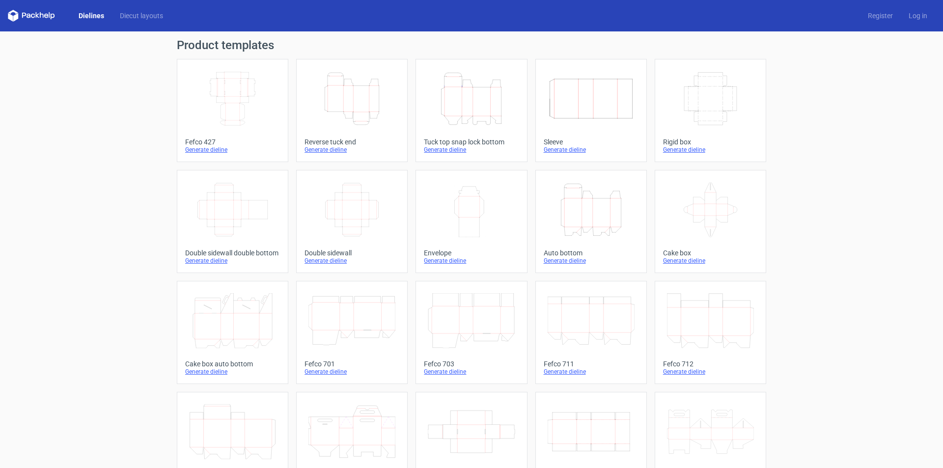
scroll to position [146, 0]
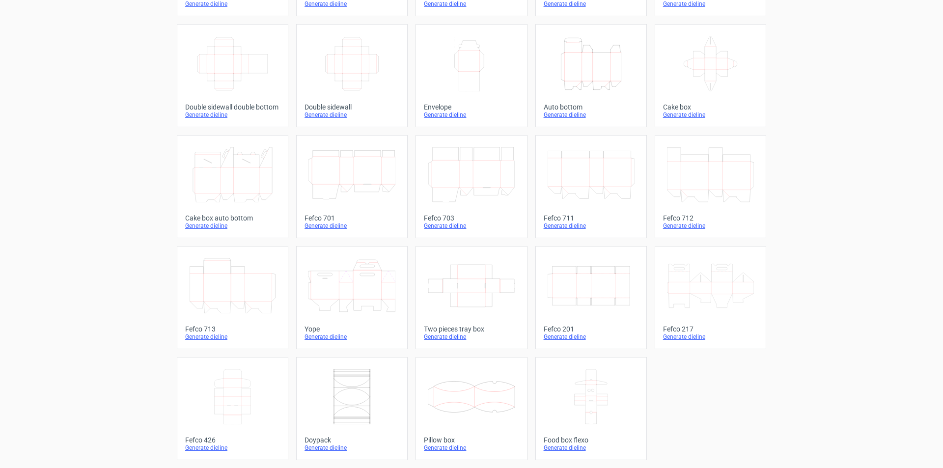
click at [709, 283] on icon at bounding box center [710, 285] width 87 height 55
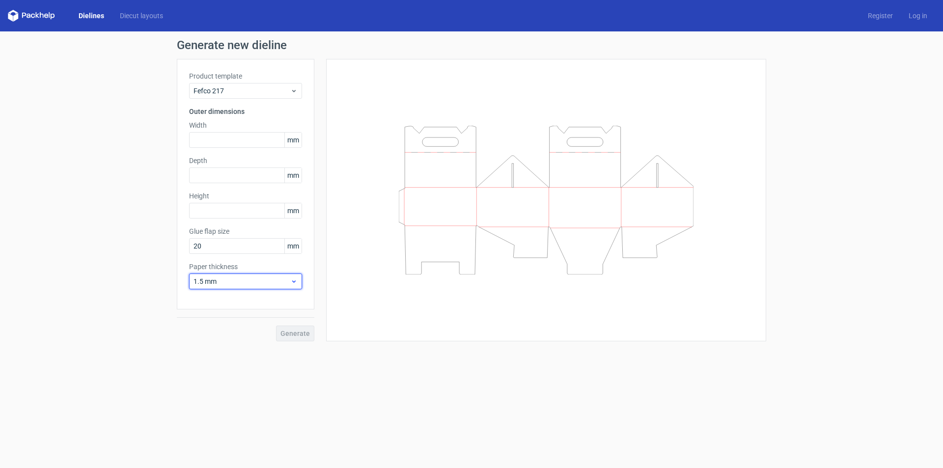
click at [254, 277] on span "1.5 mm" at bounding box center [242, 282] width 97 height 10
click at [238, 333] on div "1 mm" at bounding box center [245, 335] width 105 height 16
click at [236, 283] on span "1 mm" at bounding box center [242, 282] width 97 height 10
click at [218, 318] on div "0.5 mm" at bounding box center [245, 319] width 105 height 16
click at [239, 283] on span "0.5 mm" at bounding box center [242, 282] width 97 height 10
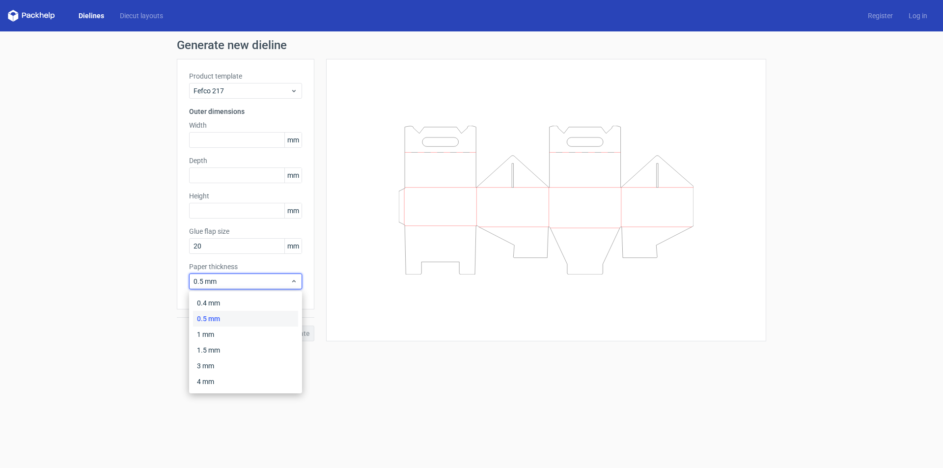
click at [216, 312] on div "0.5 mm" at bounding box center [245, 319] width 105 height 16
click at [216, 312] on div "Generate" at bounding box center [246, 326] width 138 height 32
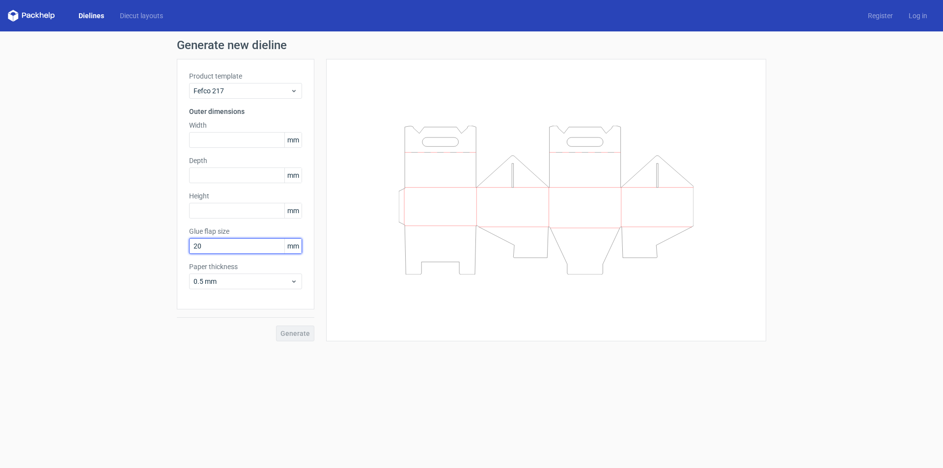
click at [221, 246] on input "20" at bounding box center [245, 246] width 113 height 16
drag, startPoint x: 221, startPoint y: 246, endPoint x: 162, endPoint y: 245, distance: 59.0
click at [162, 245] on div "Generate new dieline Product template Fefco 217 Outer dimensions Width mm Depth…" at bounding box center [471, 190] width 943 height 318
type input "20"
click at [66, 173] on div "Generate new dieline Product template Fefco 217 Outer dimensions Width mm Depth…" at bounding box center [471, 190] width 943 height 318
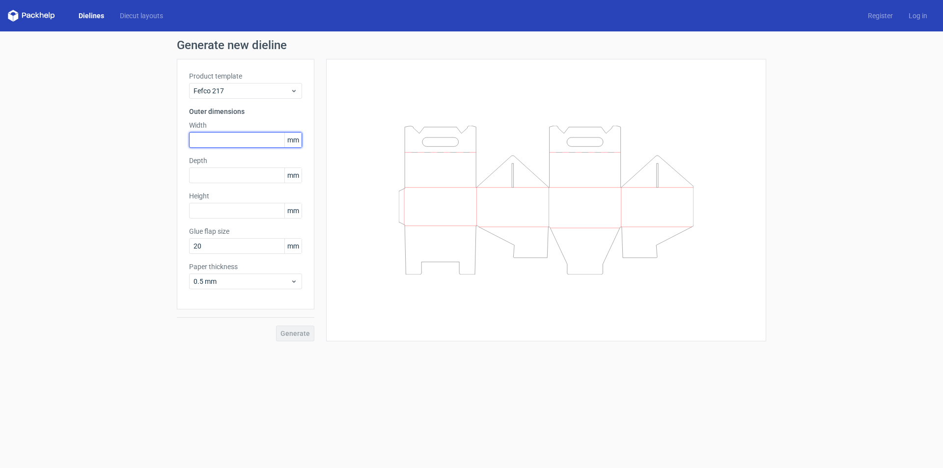
click at [235, 137] on input "text" at bounding box center [245, 140] width 113 height 16
type input "115"
click at [242, 176] on input "text" at bounding box center [245, 176] width 113 height 16
click at [220, 170] on input "text" at bounding box center [245, 176] width 113 height 16
type input "125"
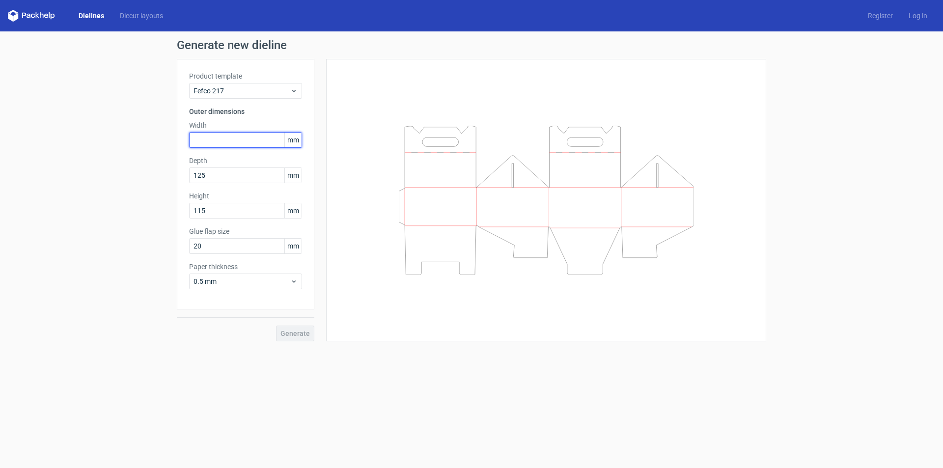
click at [226, 140] on input "text" at bounding box center [245, 140] width 113 height 16
type input "125"
click at [226, 244] on input "20" at bounding box center [245, 246] width 113 height 16
drag, startPoint x: 210, startPoint y: 212, endPoint x: 198, endPoint y: 215, distance: 12.8
click at [198, 215] on input "115" at bounding box center [245, 211] width 113 height 16
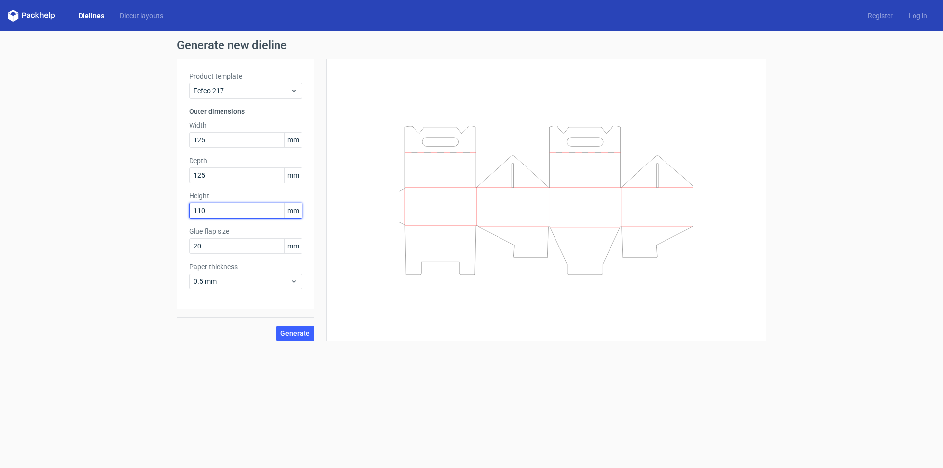
drag, startPoint x: 218, startPoint y: 207, endPoint x: 200, endPoint y: 214, distance: 19.0
click at [200, 214] on input "110" at bounding box center [245, 211] width 113 height 16
drag, startPoint x: 222, startPoint y: 213, endPoint x: 146, endPoint y: 198, distance: 77.2
click at [146, 198] on div "Generate new dieline Product template Fefco 217 Outer dimensions Width 125 mm D…" at bounding box center [471, 190] width 943 height 318
type input "110"
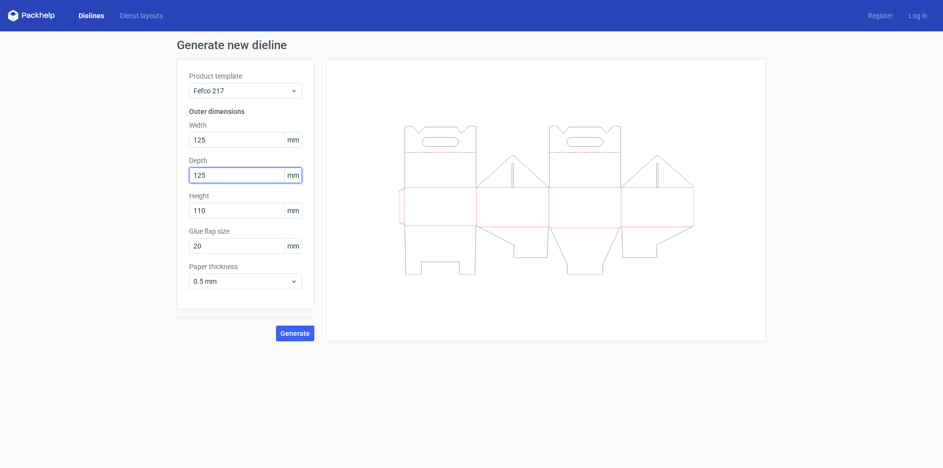
click at [221, 178] on input "125" at bounding box center [245, 176] width 113 height 16
click at [301, 336] on span "Generate" at bounding box center [295, 333] width 29 height 7
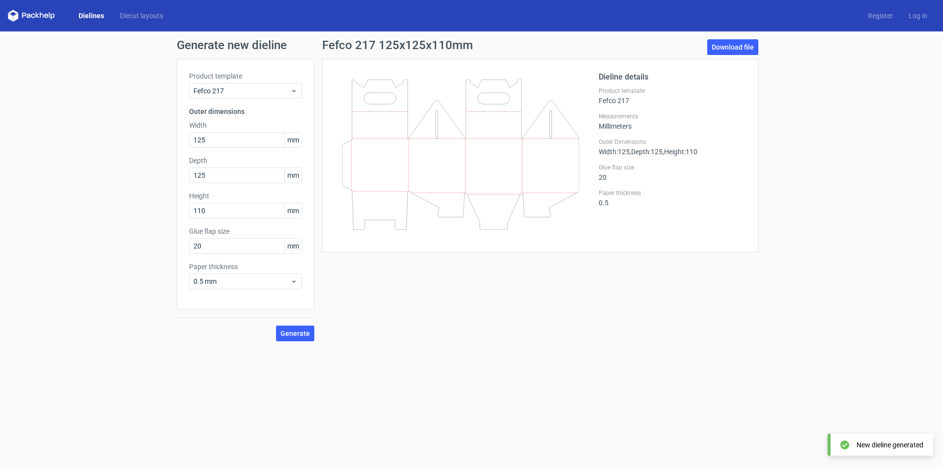
click at [847, 442] on icon at bounding box center [845, 445] width 9 height 9
click at [746, 44] on link "Download file" at bounding box center [732, 47] width 51 height 16
click at [247, 86] on span "Fefco 217" at bounding box center [242, 91] width 97 height 10
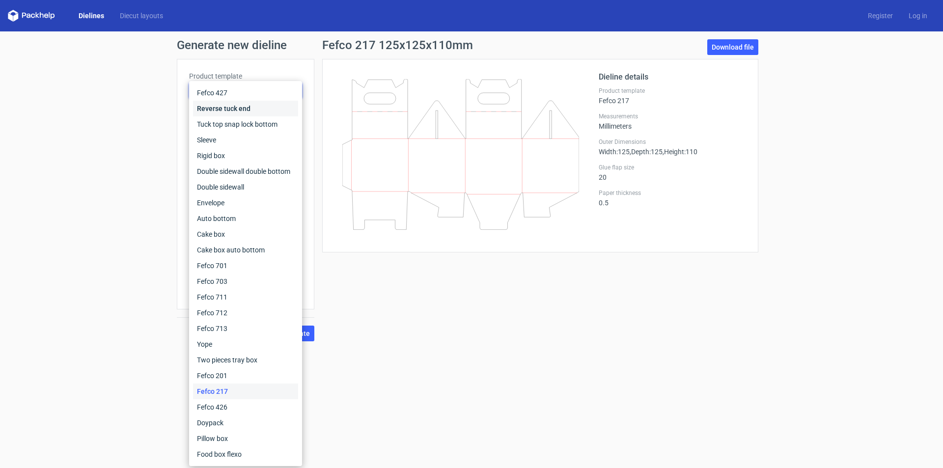
click at [233, 115] on div "Reverse tuck end" at bounding box center [245, 109] width 105 height 16
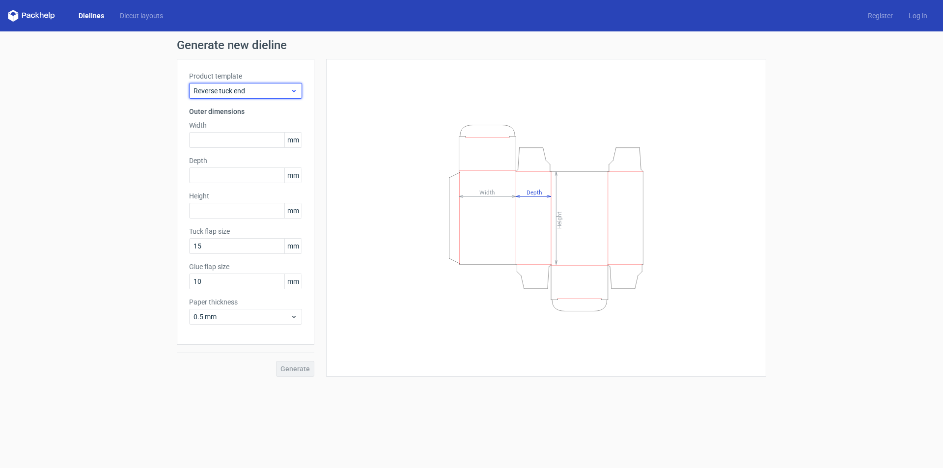
click at [240, 89] on span "Reverse tuck end" at bounding box center [242, 91] width 97 height 10
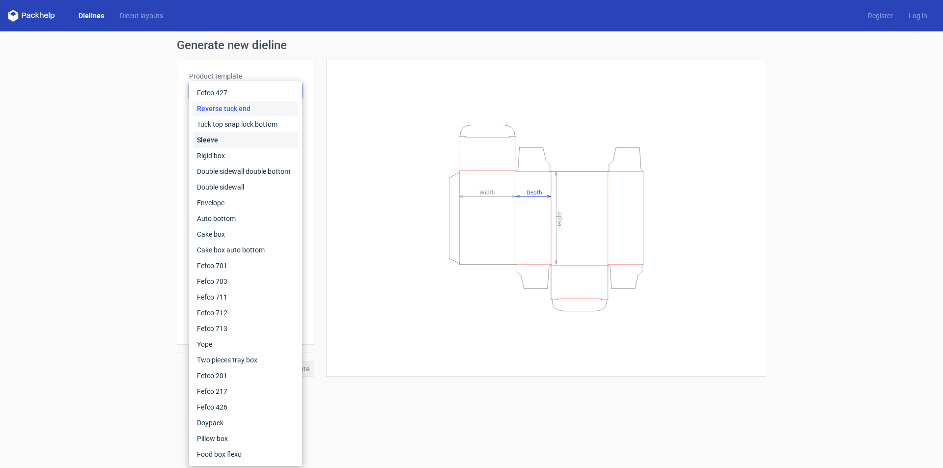
click at [234, 138] on div "Sleeve" at bounding box center [245, 140] width 105 height 16
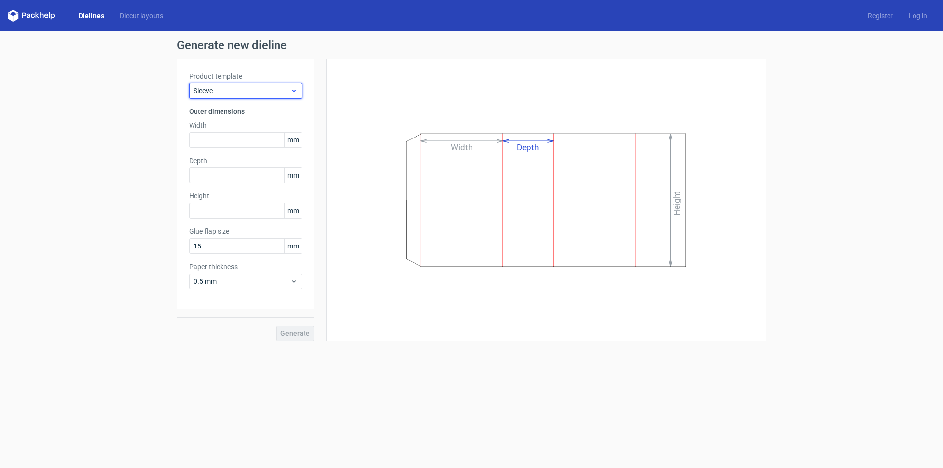
click at [250, 98] on div "Sleeve" at bounding box center [245, 91] width 113 height 16
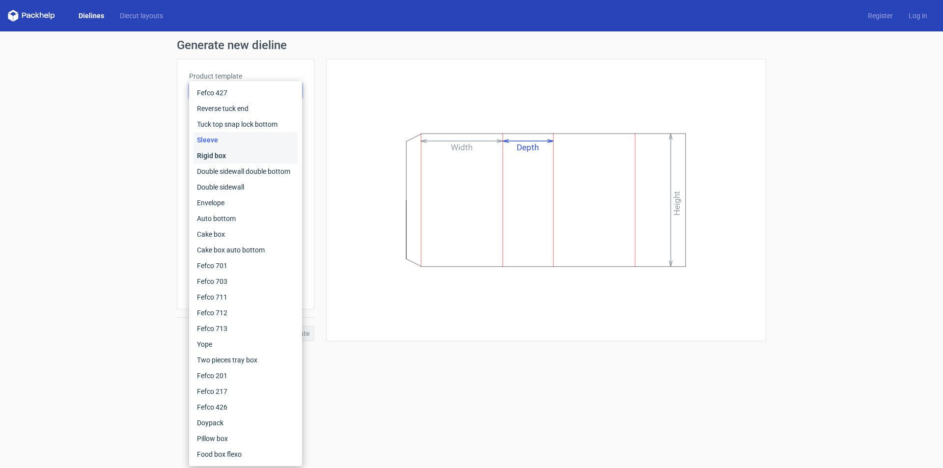
click at [237, 161] on div "Rigid box" at bounding box center [245, 156] width 105 height 16
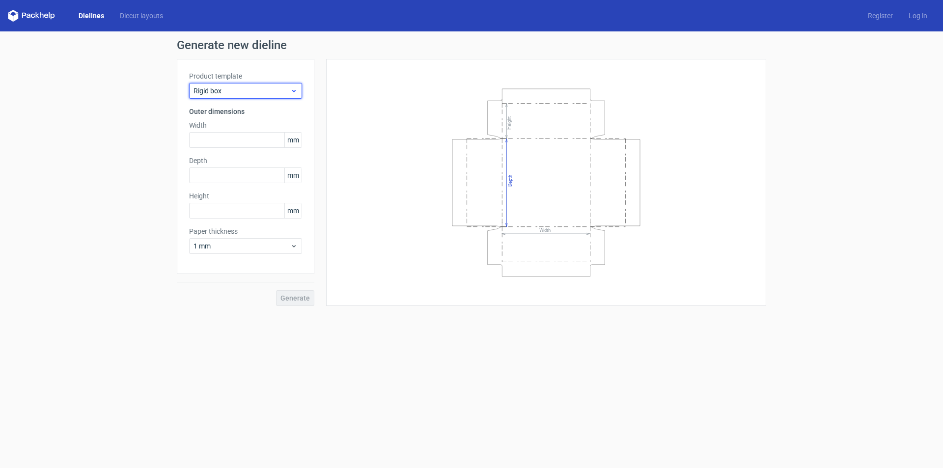
click at [247, 94] on span "Rigid box" at bounding box center [242, 91] width 97 height 10
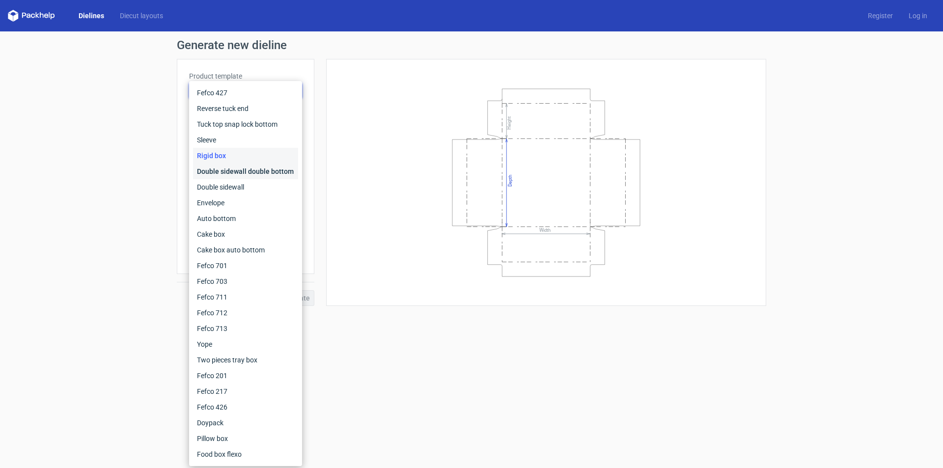
click at [226, 168] on div "Double sidewall double bottom" at bounding box center [245, 172] width 105 height 16
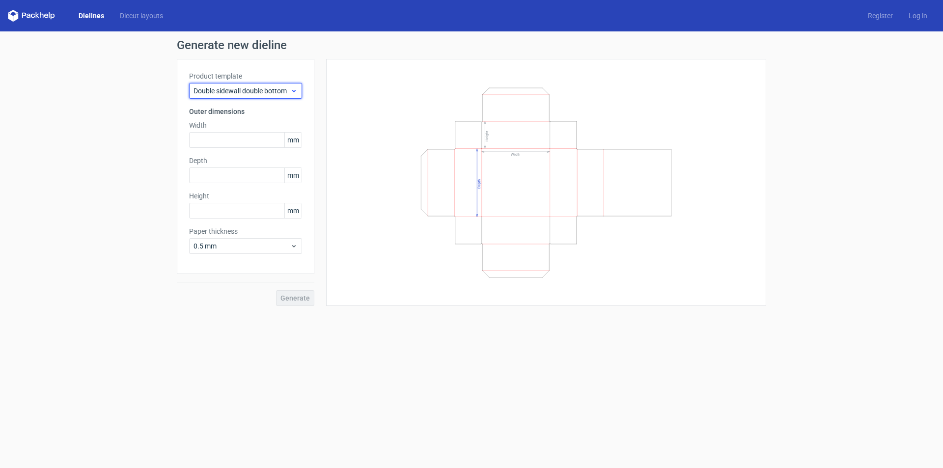
click at [249, 86] on span "Double sidewall double bottom" at bounding box center [242, 91] width 97 height 10
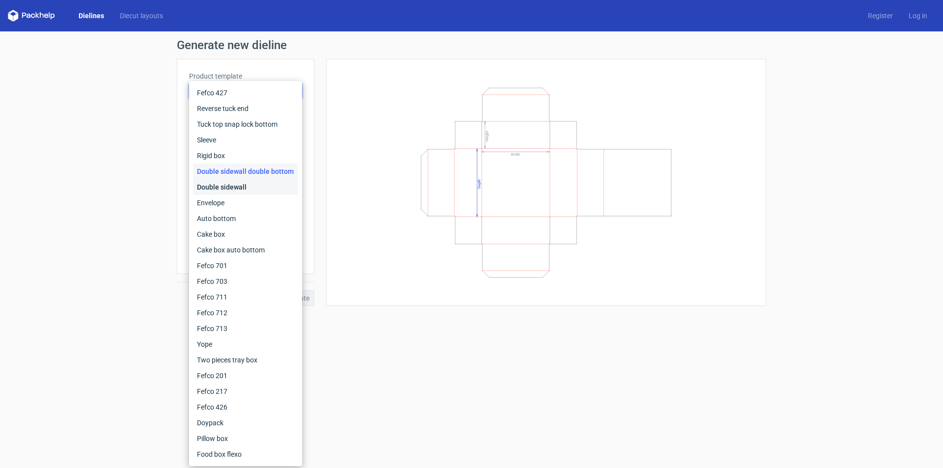
click at [236, 191] on div "Double sidewall" at bounding box center [245, 187] width 105 height 16
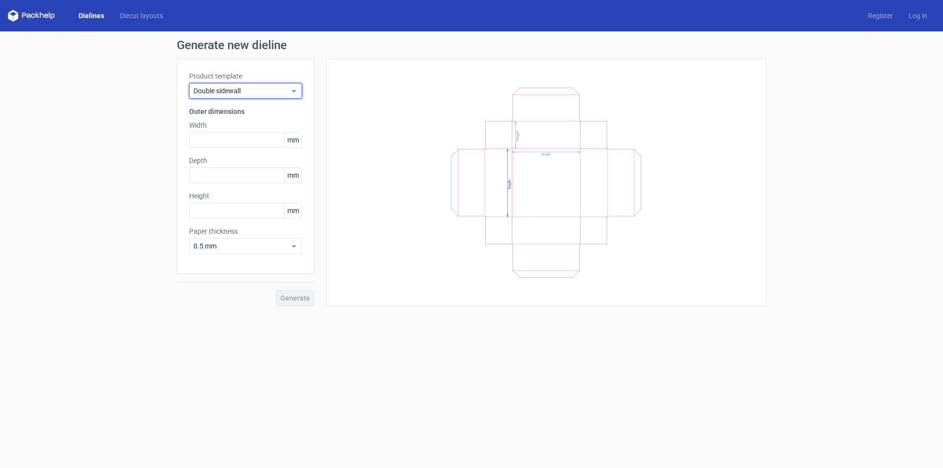
click at [258, 93] on span "Double sidewall" at bounding box center [242, 91] width 97 height 10
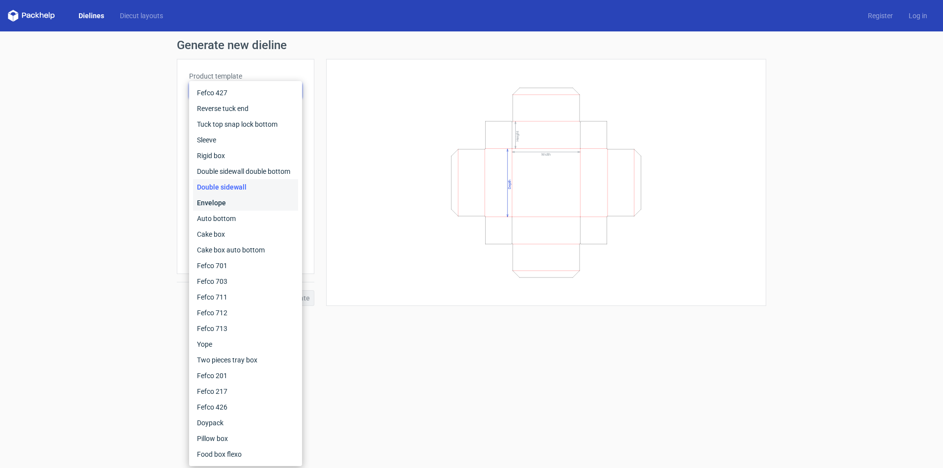
click at [228, 204] on div "Envelope" at bounding box center [245, 203] width 105 height 16
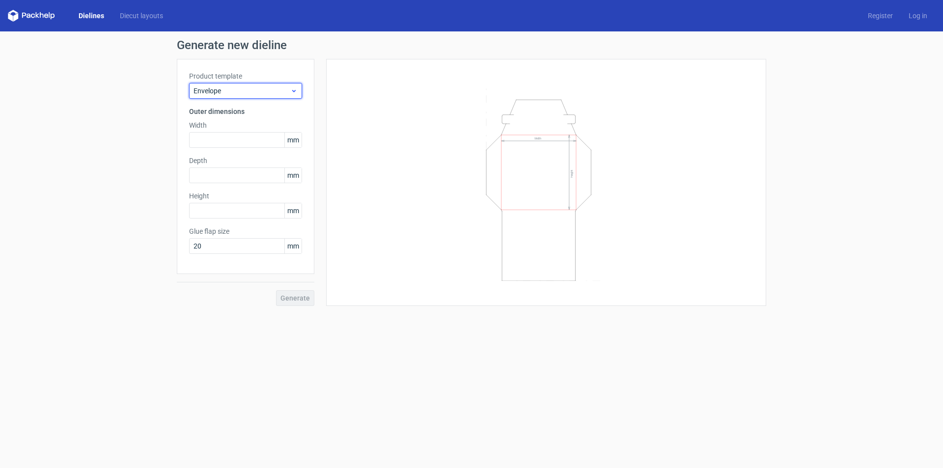
click at [272, 88] on span "Envelope" at bounding box center [242, 91] width 97 height 10
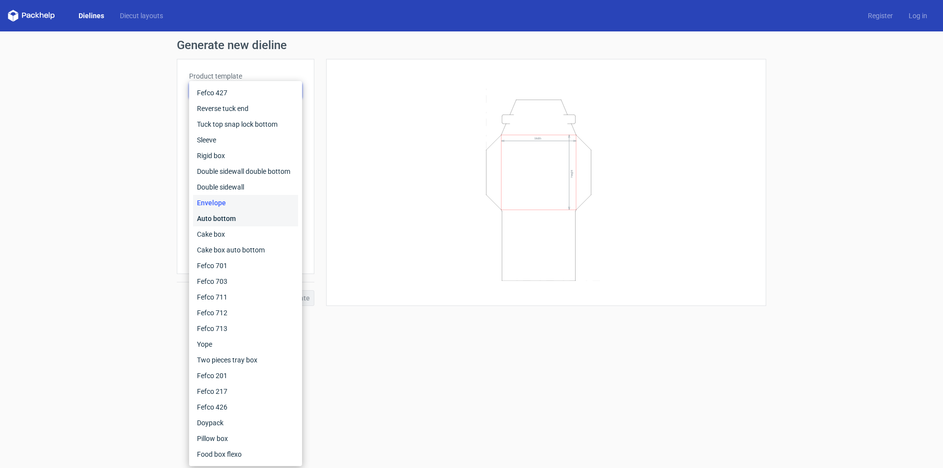
click at [229, 215] on div "Auto bottom" at bounding box center [245, 219] width 105 height 16
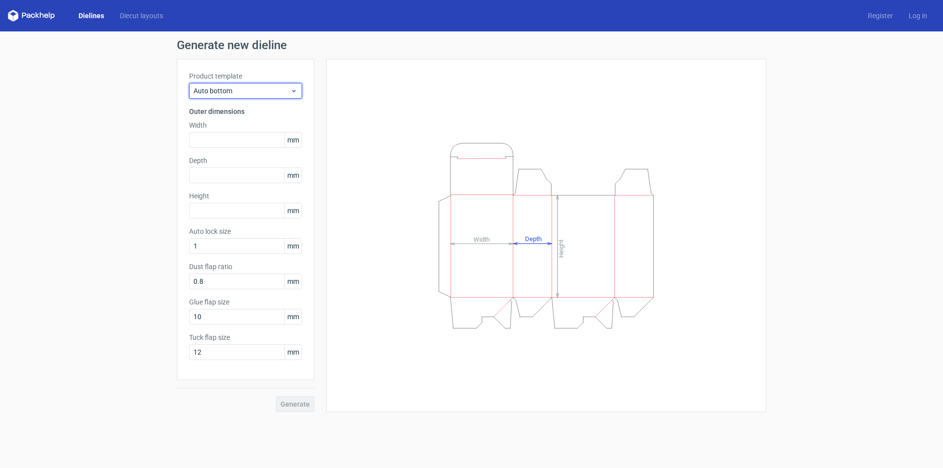
click at [272, 94] on span "Auto bottom" at bounding box center [242, 91] width 97 height 10
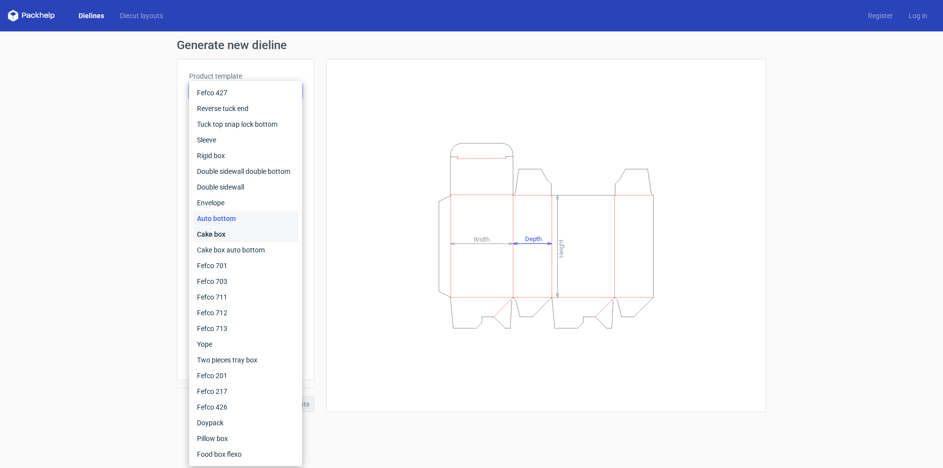
click at [230, 231] on div "Cake box" at bounding box center [245, 234] width 105 height 16
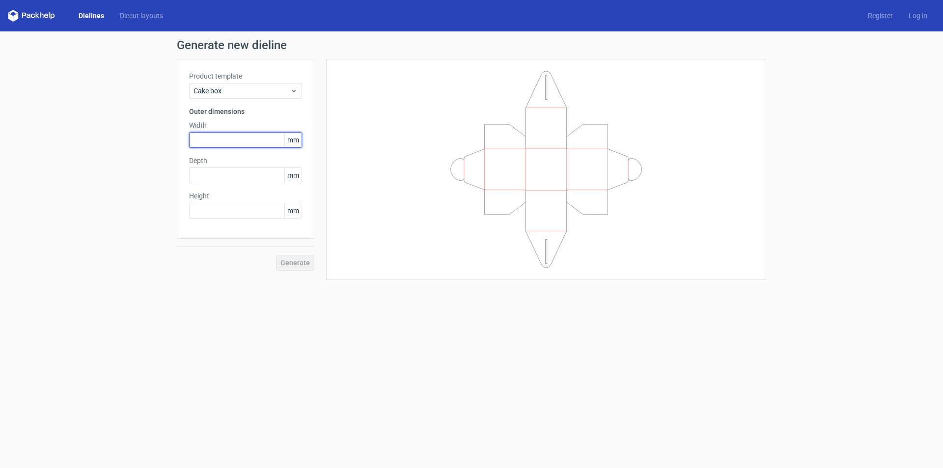
click at [255, 141] on input "text" at bounding box center [245, 140] width 113 height 16
type input "125"
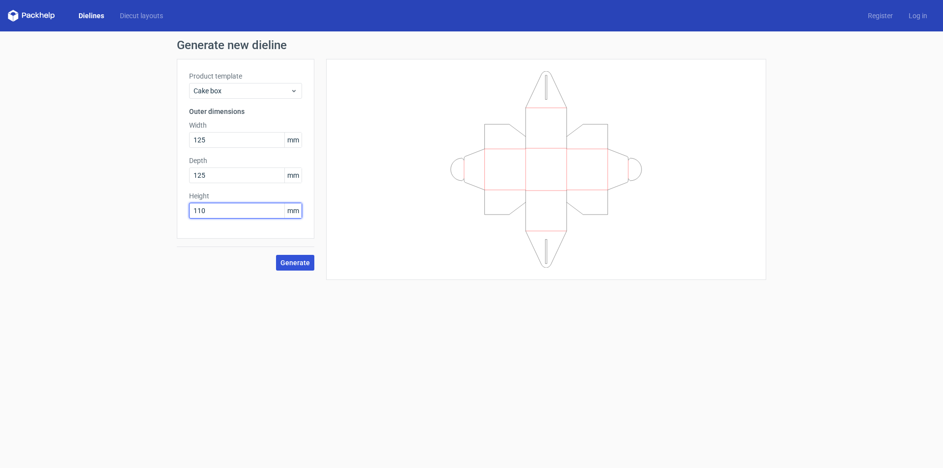
type input "110"
click at [299, 259] on span "Generate" at bounding box center [295, 262] width 29 height 7
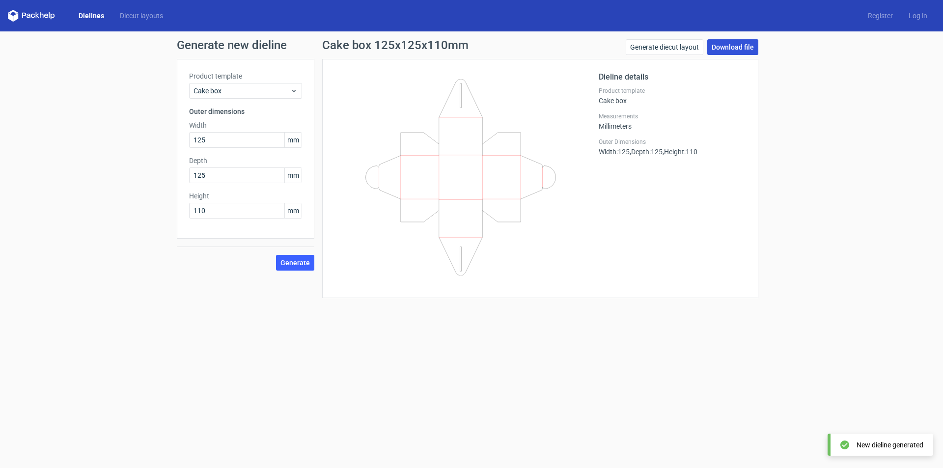
click at [730, 47] on link "Download file" at bounding box center [732, 47] width 51 height 16
click at [296, 92] on icon at bounding box center [293, 91] width 7 height 8
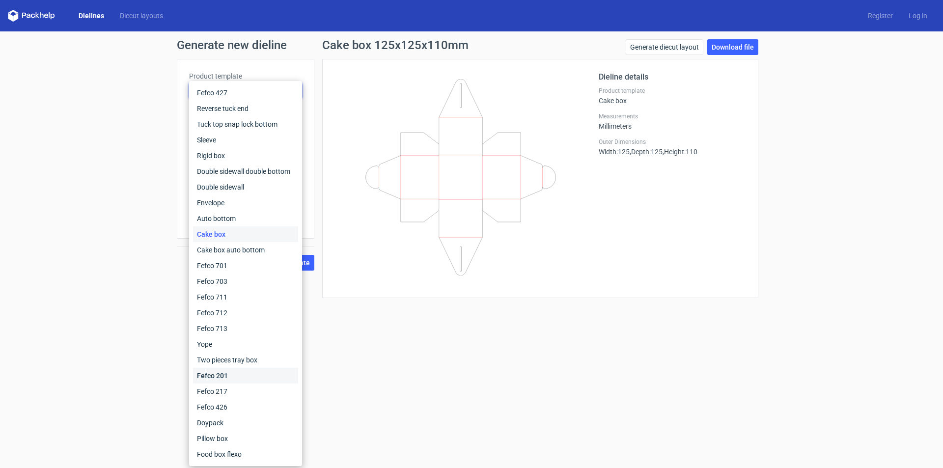
click at [229, 378] on div "Fefco 201" at bounding box center [245, 376] width 105 height 16
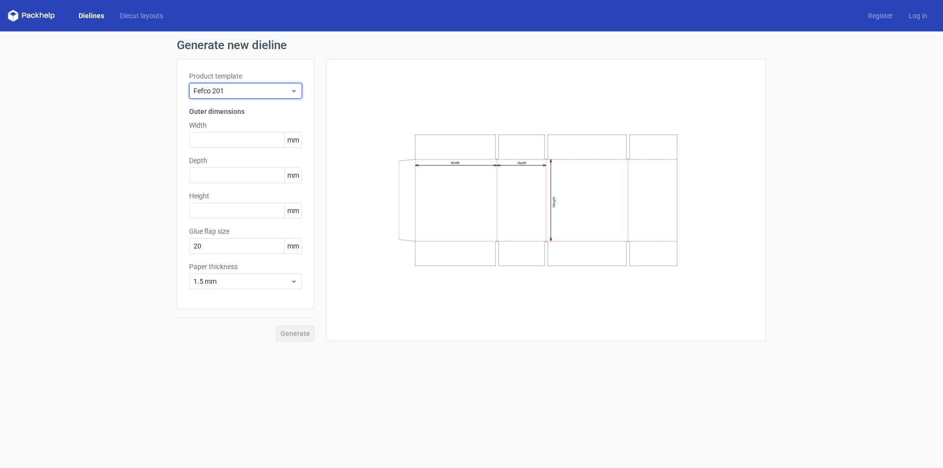
click at [280, 93] on span "Fefco 201" at bounding box center [242, 91] width 97 height 10
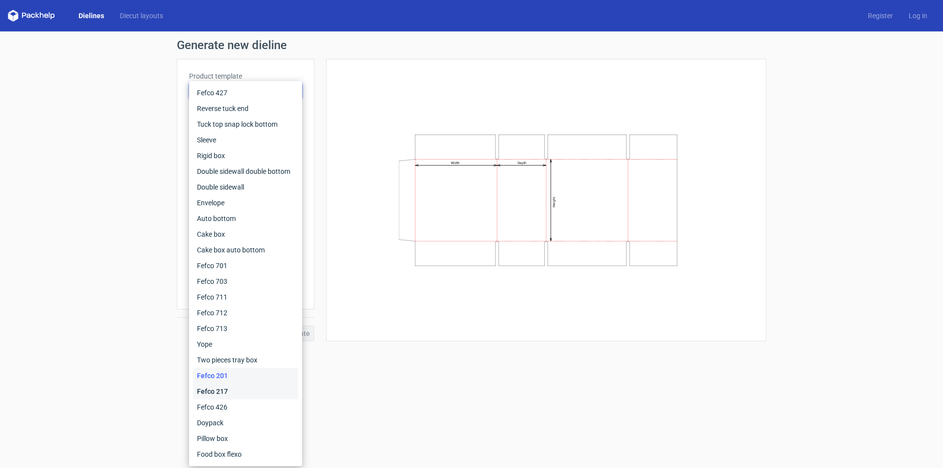
click at [215, 393] on div "Fefco 217" at bounding box center [245, 392] width 105 height 16
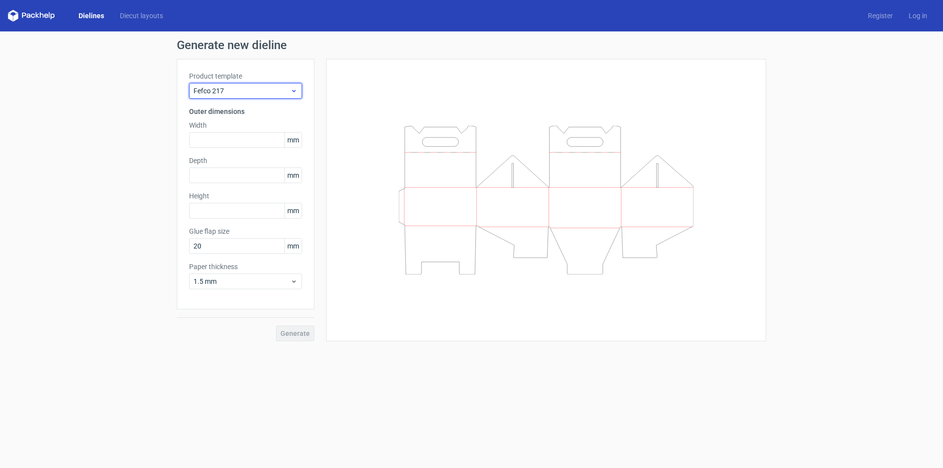
click at [293, 93] on icon at bounding box center [293, 91] width 7 height 8
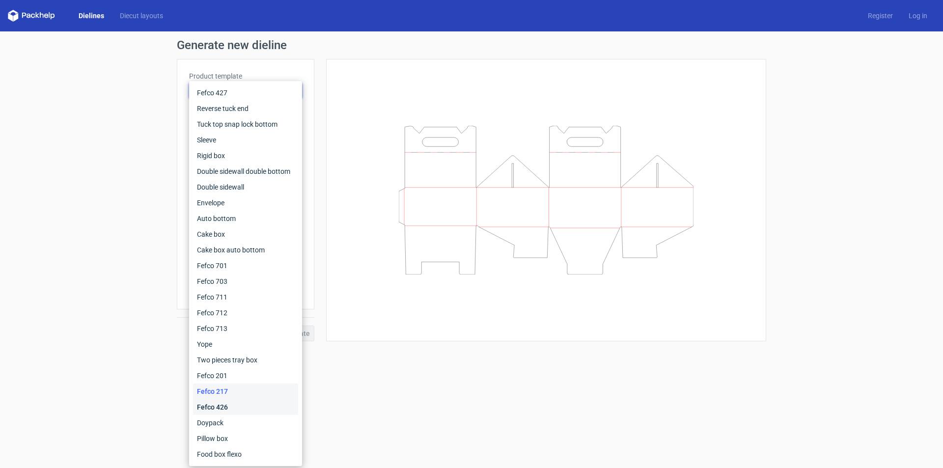
click at [242, 408] on div "Fefco 426" at bounding box center [245, 407] width 105 height 16
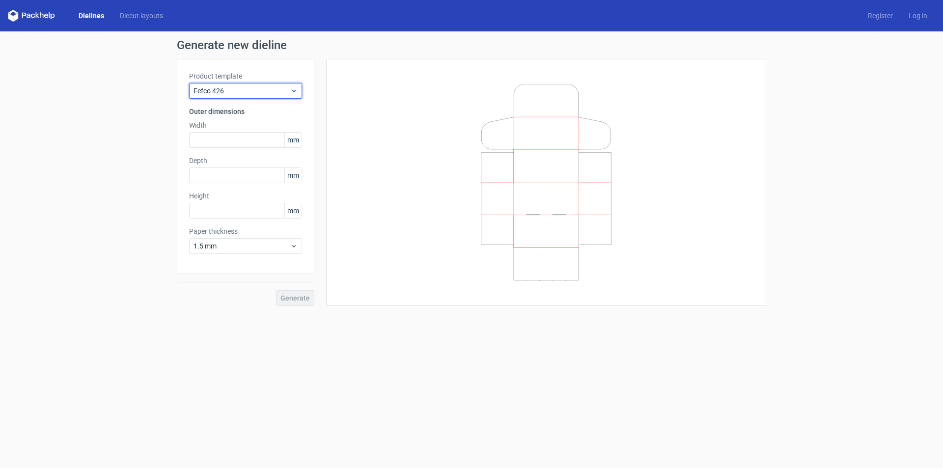
click at [281, 94] on span "Fefco 426" at bounding box center [242, 91] width 97 height 10
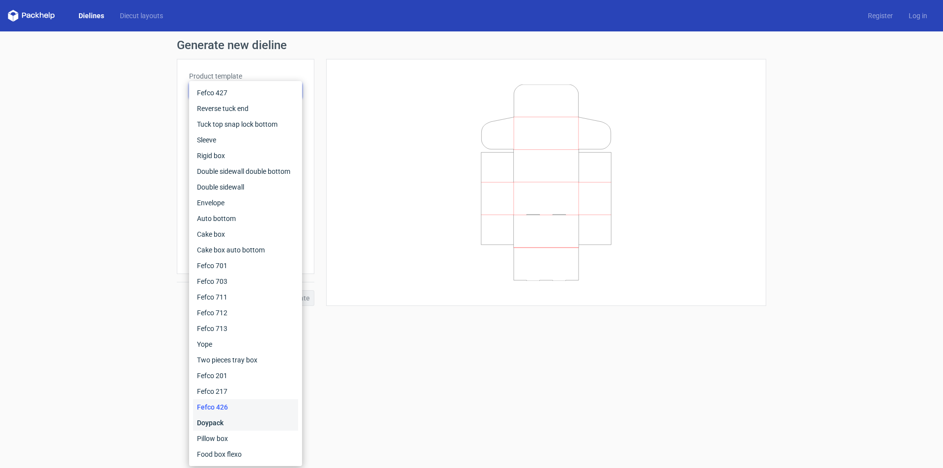
click at [219, 417] on div "Doypack" at bounding box center [245, 423] width 105 height 16
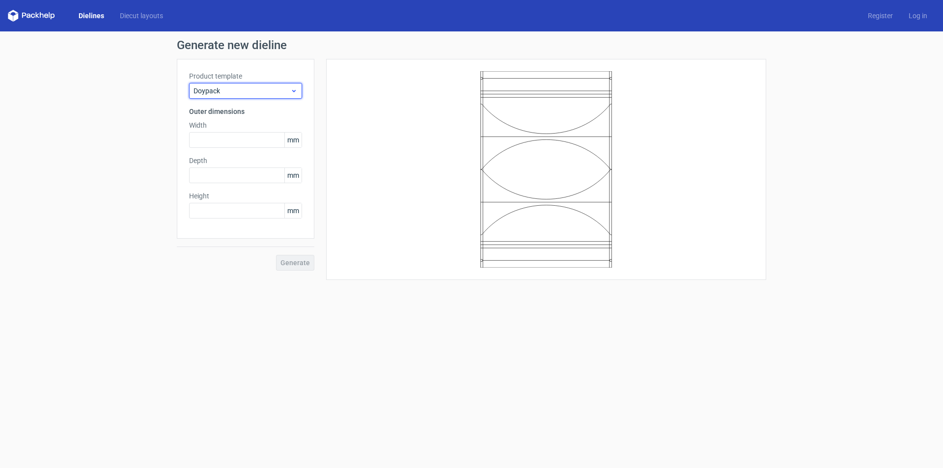
click at [284, 85] on div "Doypack" at bounding box center [245, 91] width 113 height 16
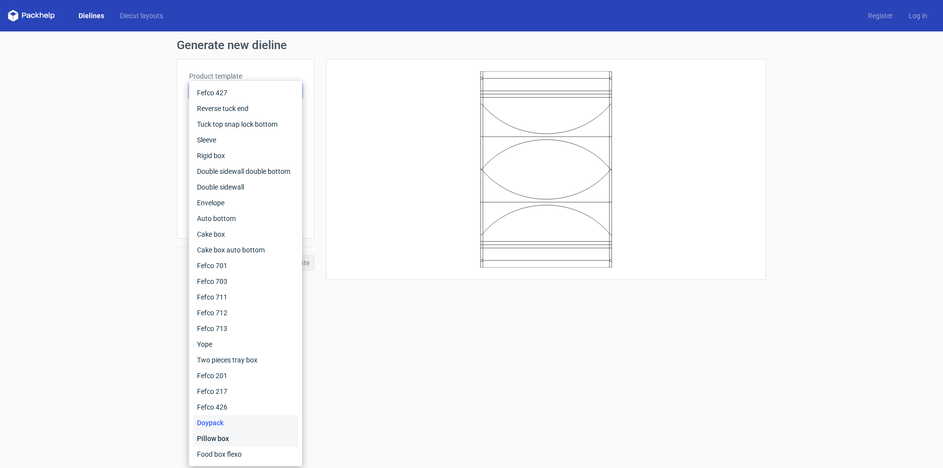
click at [238, 437] on div "Pillow box" at bounding box center [245, 439] width 105 height 16
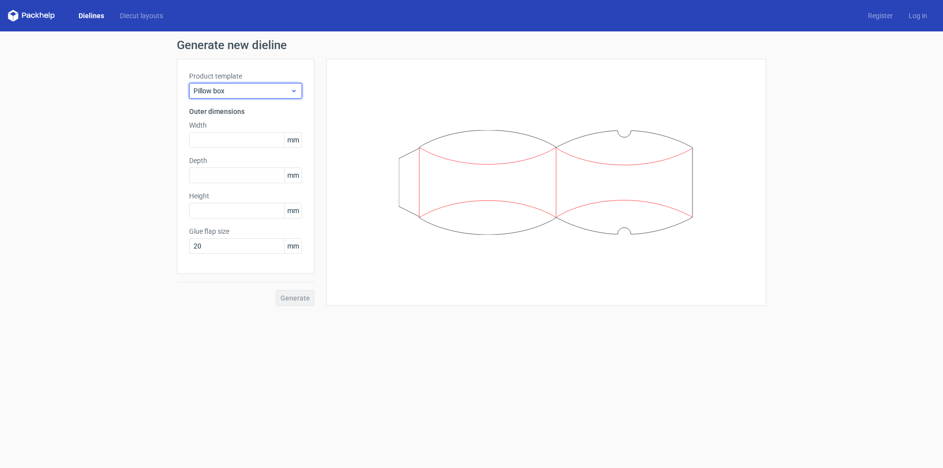
click at [297, 92] on icon at bounding box center [293, 91] width 7 height 8
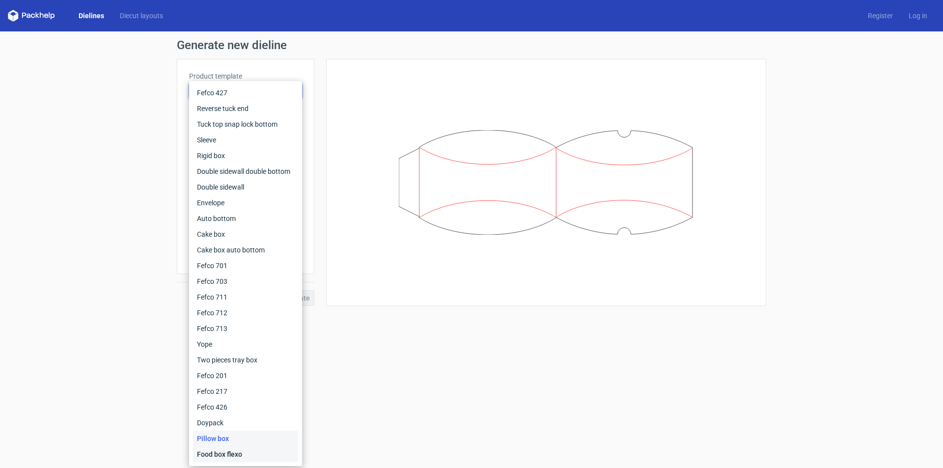
click at [246, 457] on div "Food box flexo" at bounding box center [245, 455] width 105 height 16
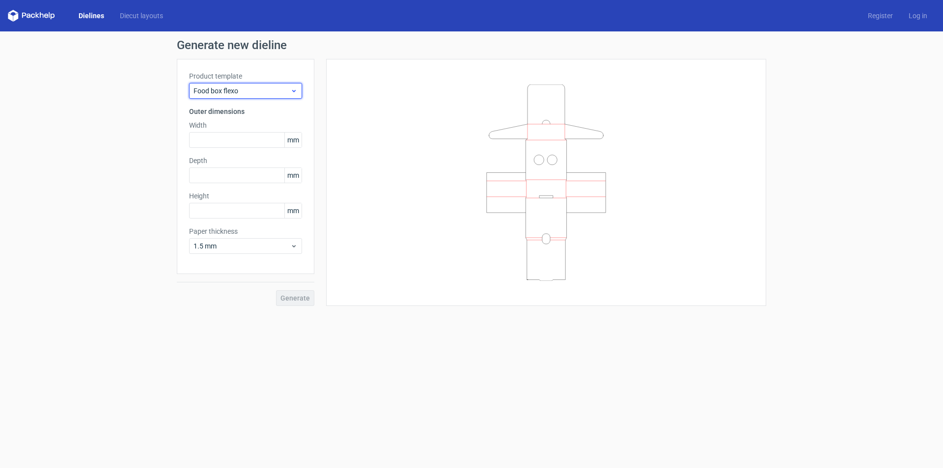
click at [282, 87] on span "Food box flexo" at bounding box center [242, 91] width 97 height 10
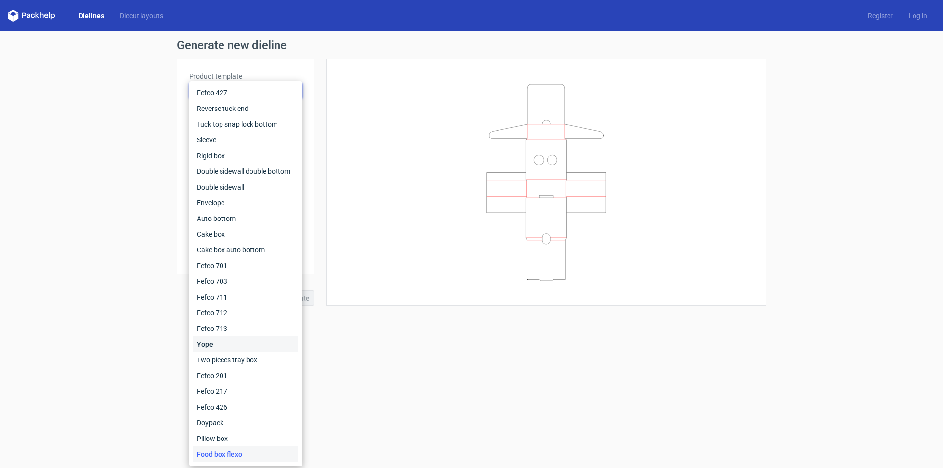
click at [234, 347] on div "Yope" at bounding box center [245, 345] width 105 height 16
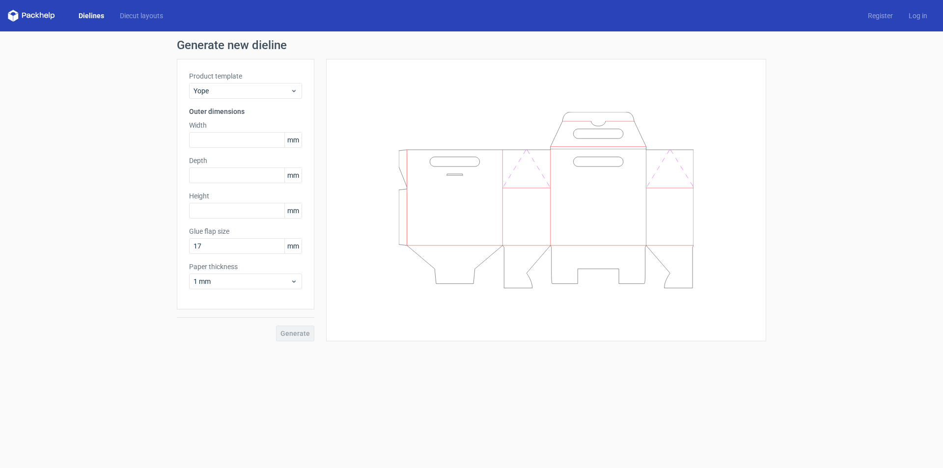
click at [249, 126] on label "Width" at bounding box center [245, 125] width 113 height 10
click at [237, 144] on input "text" at bounding box center [245, 140] width 113 height 16
type input "125"
type input "110"
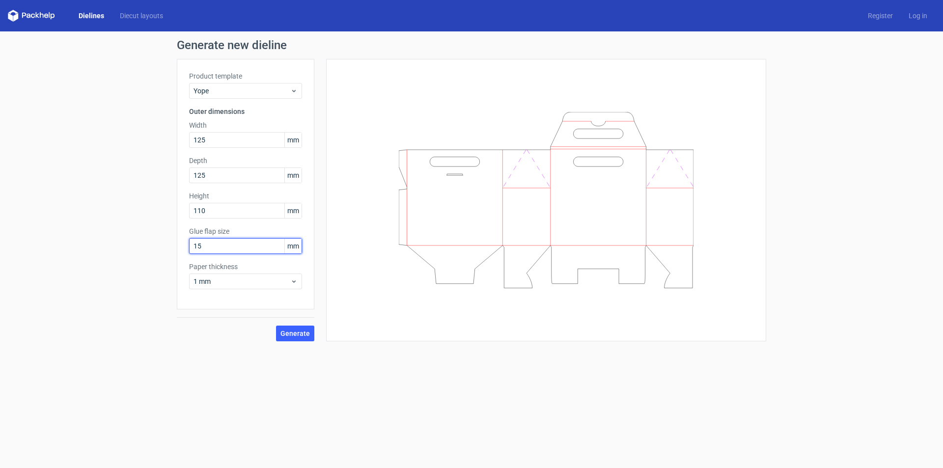
type input "1"
type input "20"
click at [301, 333] on span "Generate" at bounding box center [295, 333] width 29 height 7
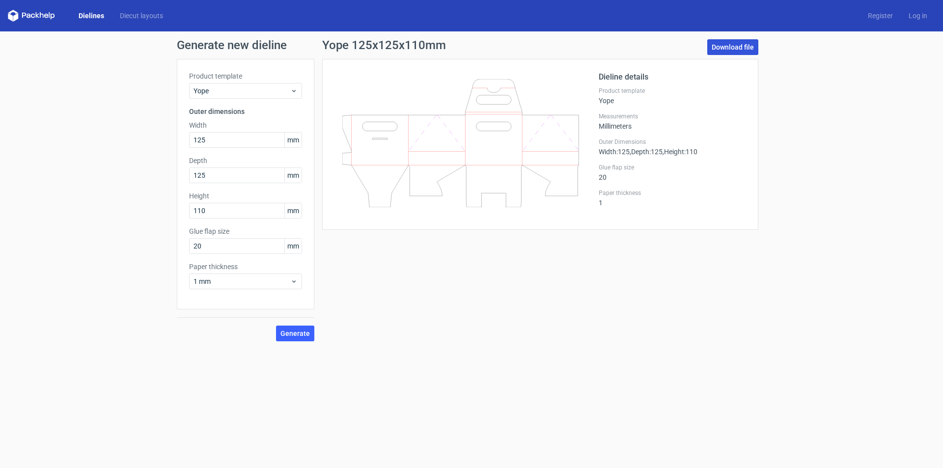
click at [748, 47] on link "Download file" at bounding box center [732, 47] width 51 height 16
